Goal: Task Accomplishment & Management: Complete application form

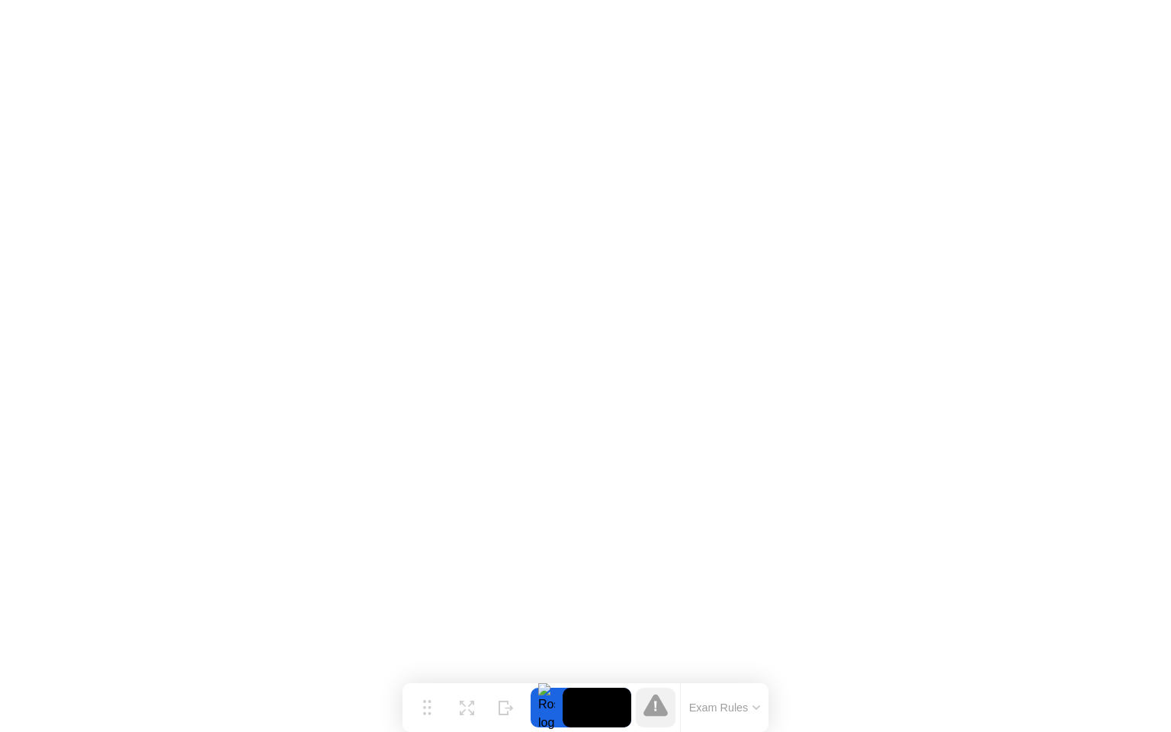
click at [758, 705] on button "Exam Rules" at bounding box center [725, 708] width 81 height 14
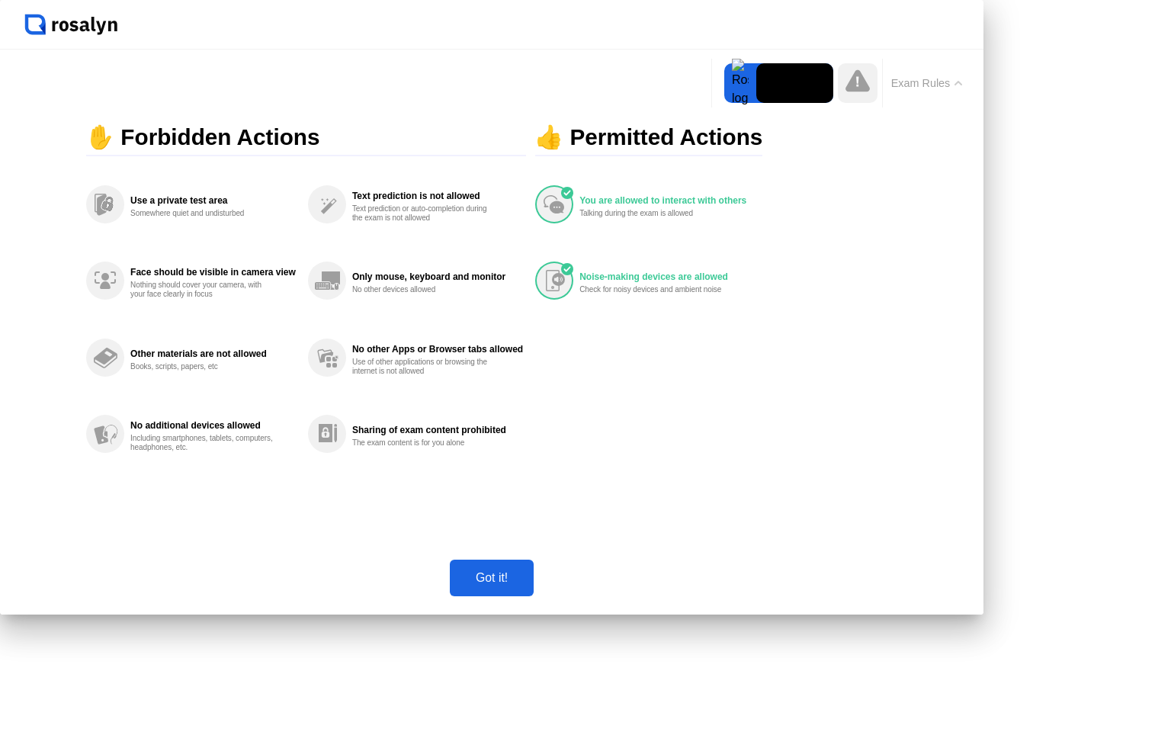
click at [529, 585] on div "Got it!" at bounding box center [491, 578] width 75 height 14
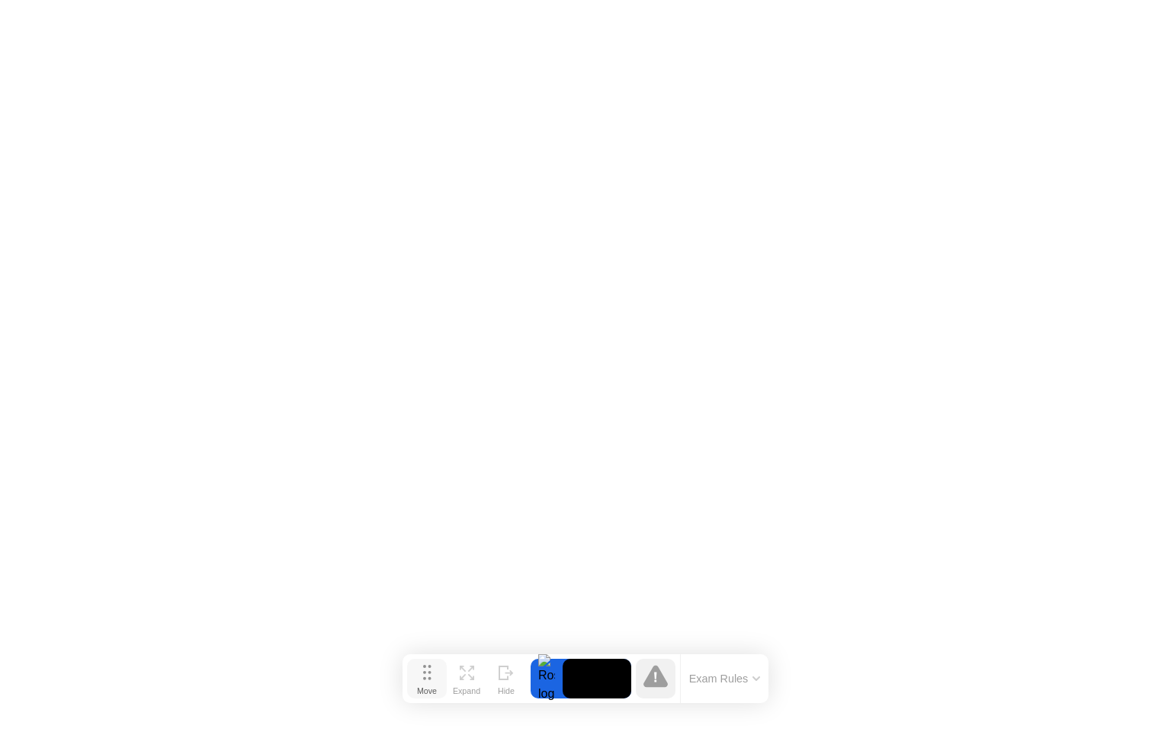
drag, startPoint x: 426, startPoint y: 702, endPoint x: 427, endPoint y: 676, distance: 25.9
click at [427, 676] on icon at bounding box center [427, 672] width 8 height 15
click img
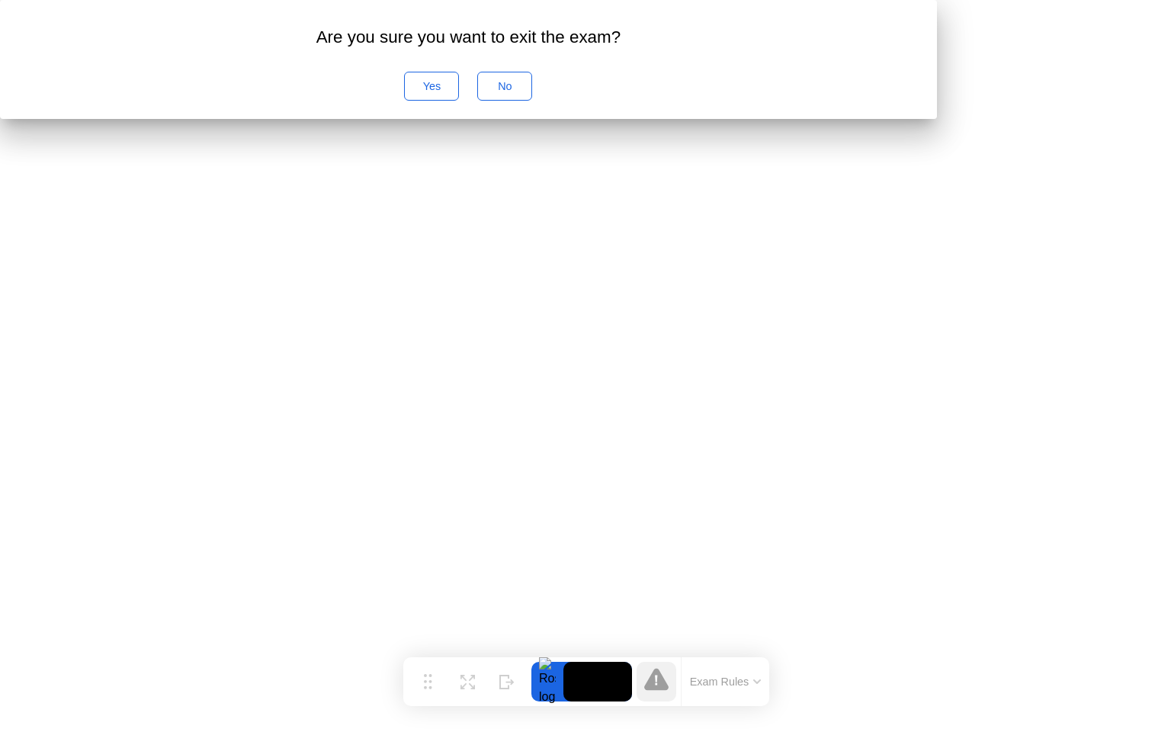
click at [454, 92] on div "Yes" at bounding box center [432, 86] width 44 height 12
